Goal: Entertainment & Leisure: Consume media (video, audio)

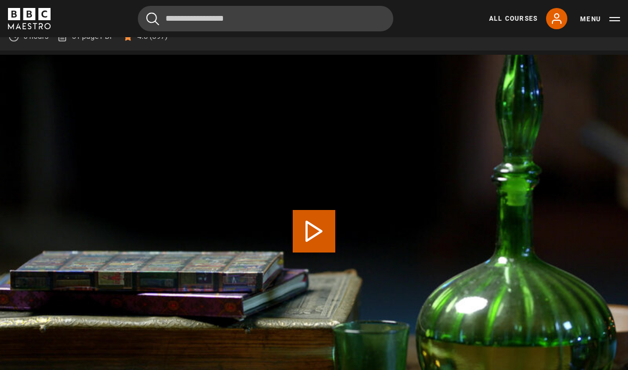
drag, startPoint x: 330, startPoint y: 266, endPoint x: 330, endPoint y: 195, distance: 70.7
click at [330, 253] on button "Play Lesson Period" at bounding box center [314, 231] width 43 height 43
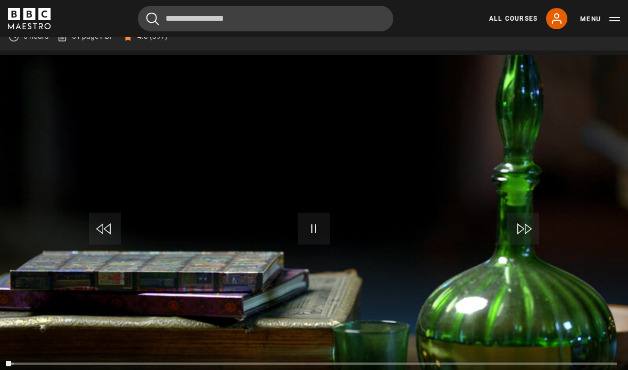
scroll to position [489, 0]
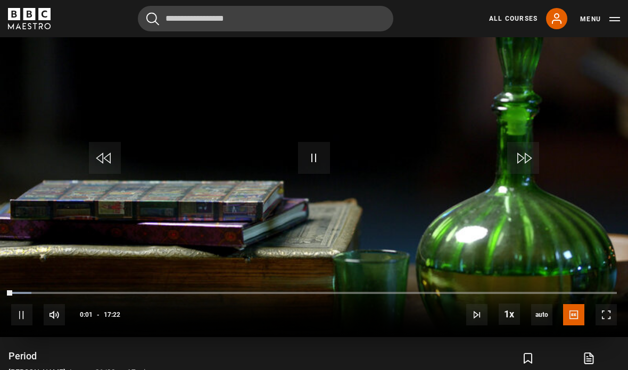
click at [605, 325] on span "Video Player" at bounding box center [605, 314] width 21 height 21
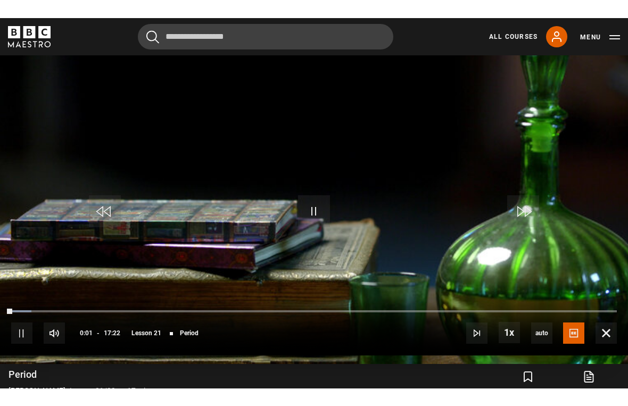
scroll to position [13, 0]
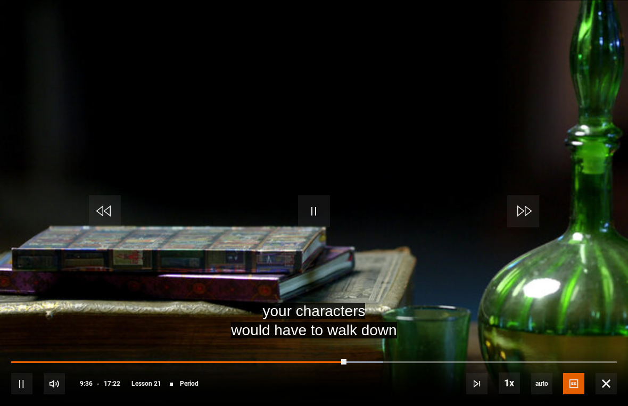
click at [472, 370] on span "Video Player" at bounding box center [476, 383] width 21 height 21
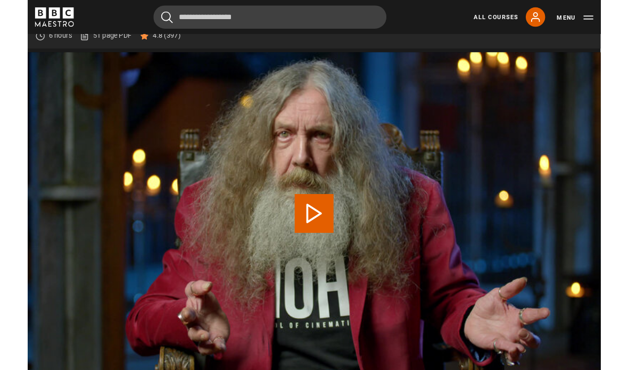
scroll to position [489, 0]
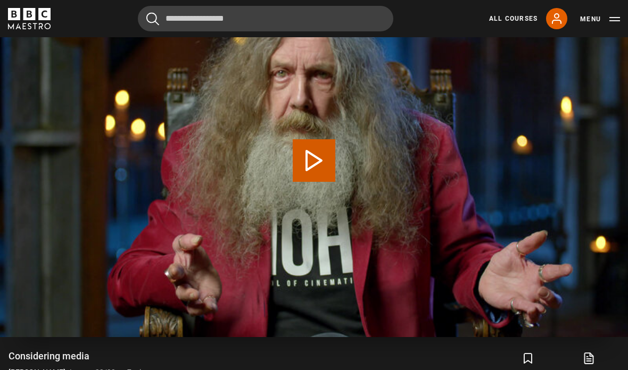
click at [312, 182] on button "Play Lesson Considering media" at bounding box center [314, 160] width 43 height 43
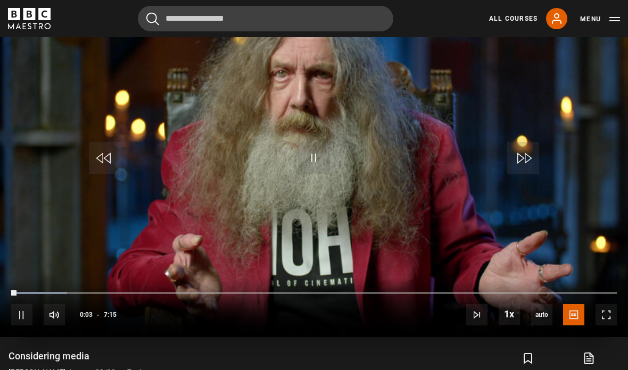
click at [605, 325] on span "Video Player" at bounding box center [605, 314] width 21 height 21
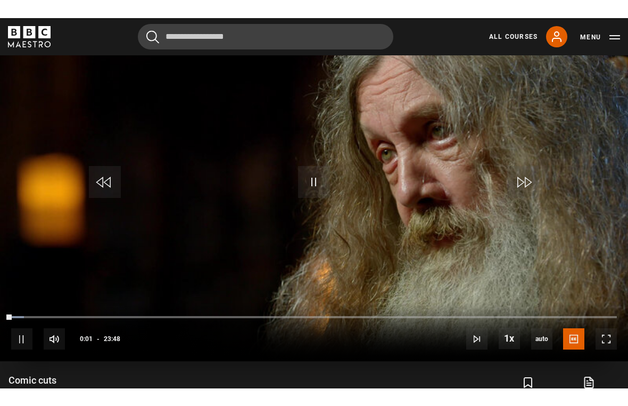
scroll to position [13, 0]
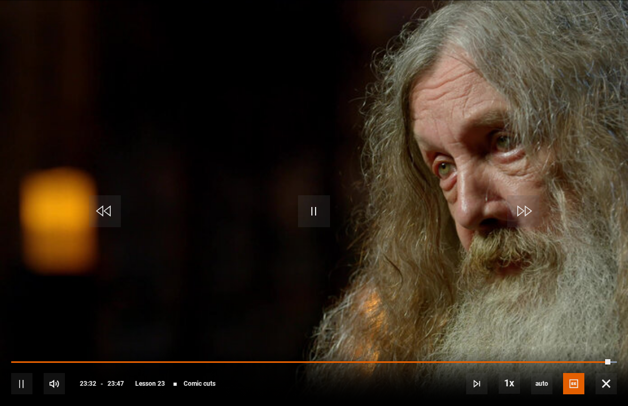
click at [313, 208] on span "Video Player" at bounding box center [314, 211] width 32 height 32
click at [319, 215] on span "Video Player" at bounding box center [314, 211] width 32 height 32
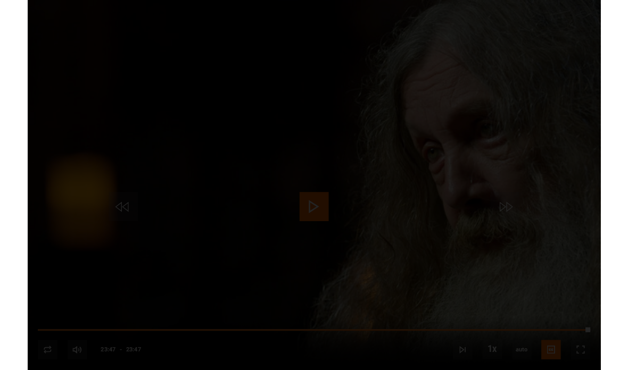
scroll to position [489, 0]
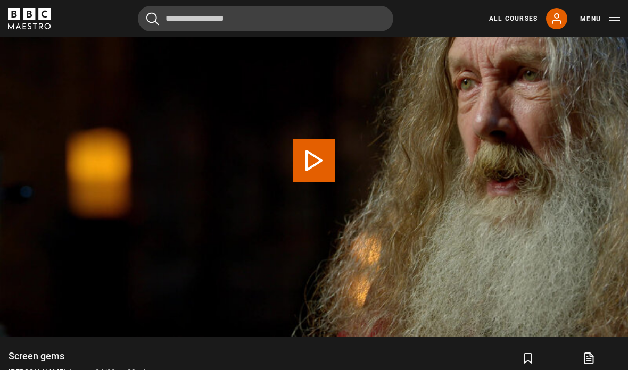
scroll to position [418, 0]
